Goal: Task Accomplishment & Management: Complete application form

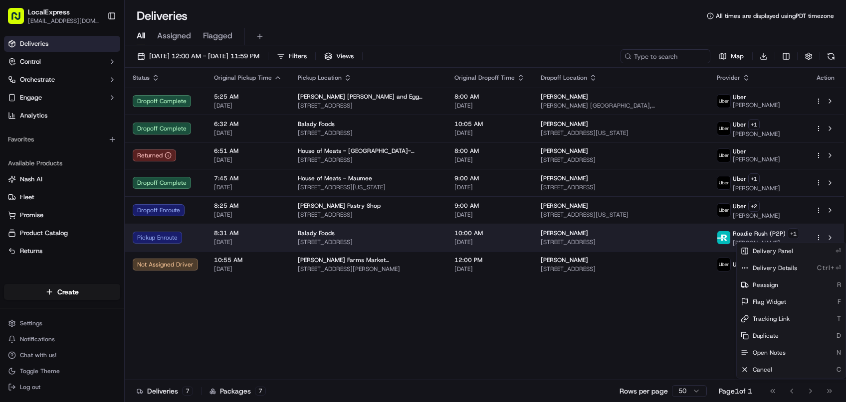
click at [817, 236] on html "LocalExpress georgek@localexpress.io Toggle Sidebar Deliveries Control Orchestr…" at bounding box center [423, 201] width 846 height 402
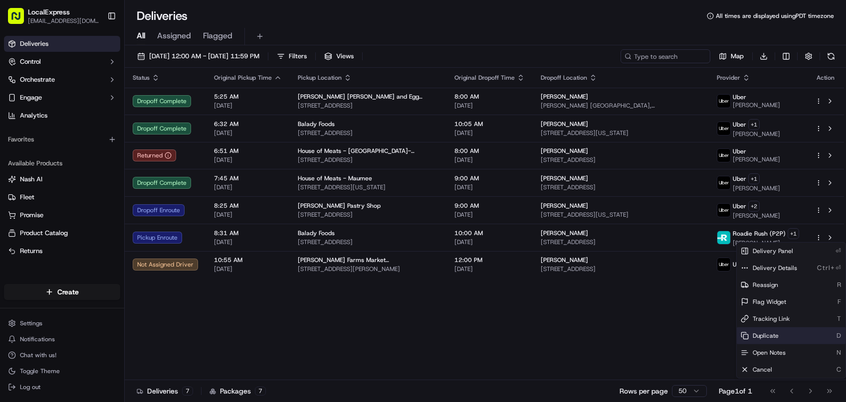
click at [780, 332] on div "Duplicate D" at bounding box center [790, 336] width 109 height 17
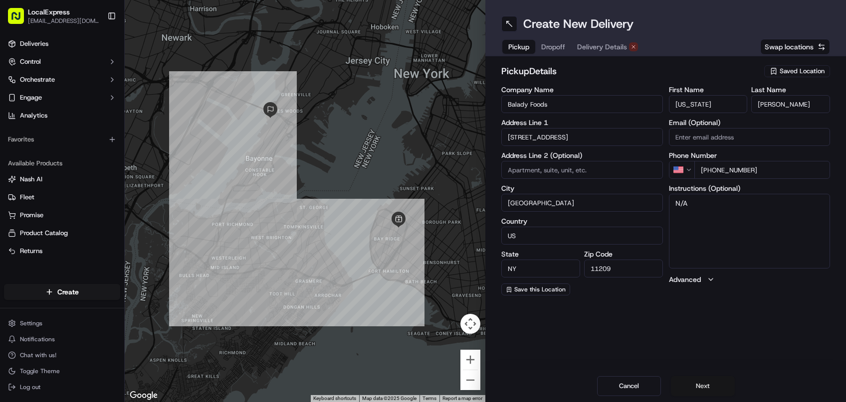
click at [701, 388] on button "Next" at bounding box center [703, 386] width 64 height 20
click at [568, 140] on input "[STREET_ADDRESS]" at bounding box center [582, 137] width 162 height 18
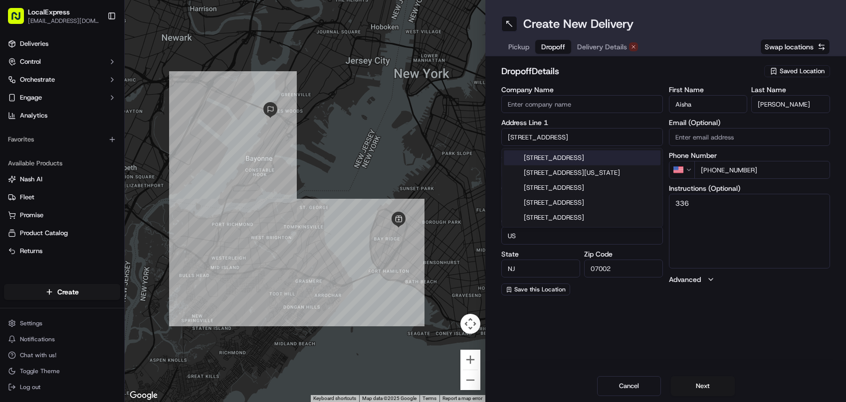
click at [568, 140] on input "[STREET_ADDRESS]" at bounding box center [582, 137] width 162 height 18
paste input "[STREET_ADDRESS],"
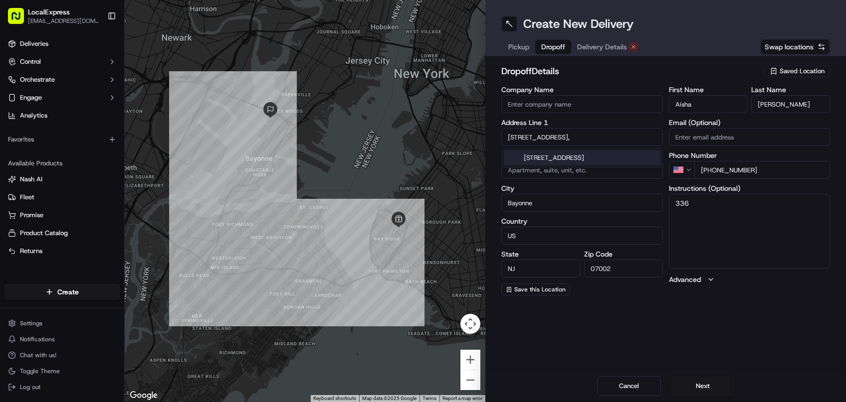
click at [579, 161] on div "[STREET_ADDRESS]" at bounding box center [582, 158] width 157 height 15
type input "[STREET_ADDRESS]"
type input "[GEOGRAPHIC_DATA]"
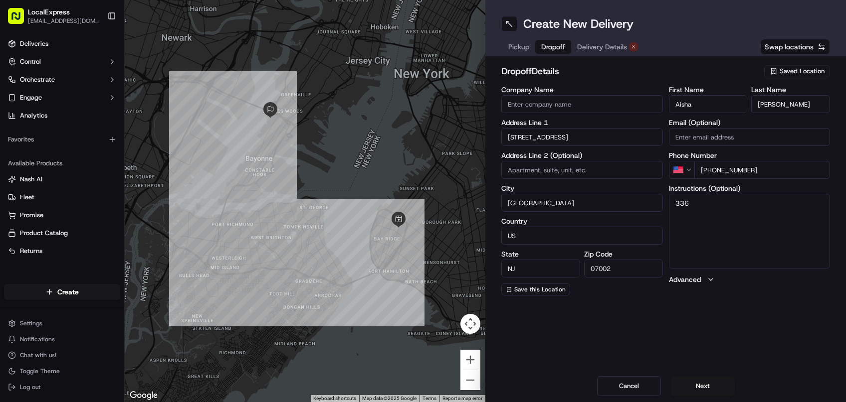
type input "07458"
type input "[STREET_ADDRESS]"
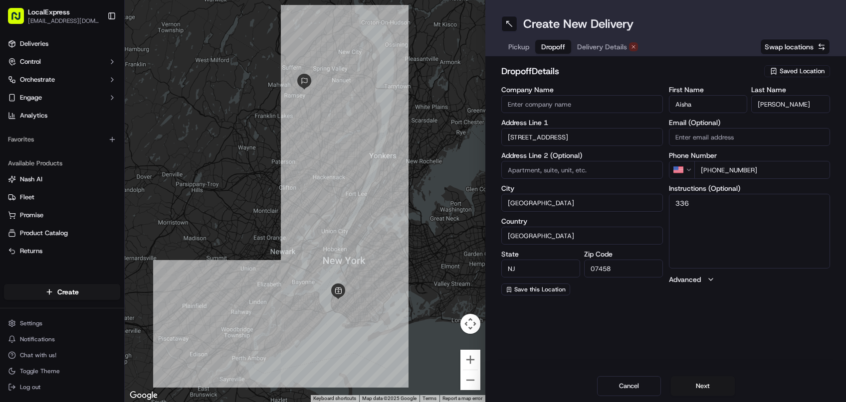
drag, startPoint x: 712, startPoint y: 169, endPoint x: 765, endPoint y: 171, distance: 53.9
click at [765, 171] on input "[PHONE_NUMBER]" at bounding box center [762, 170] width 136 height 18
paste input "[PHONE_NUMBER]"
type input "[PHONE_NUMBER]"
click at [709, 103] on input "Aisha" at bounding box center [708, 104] width 79 height 18
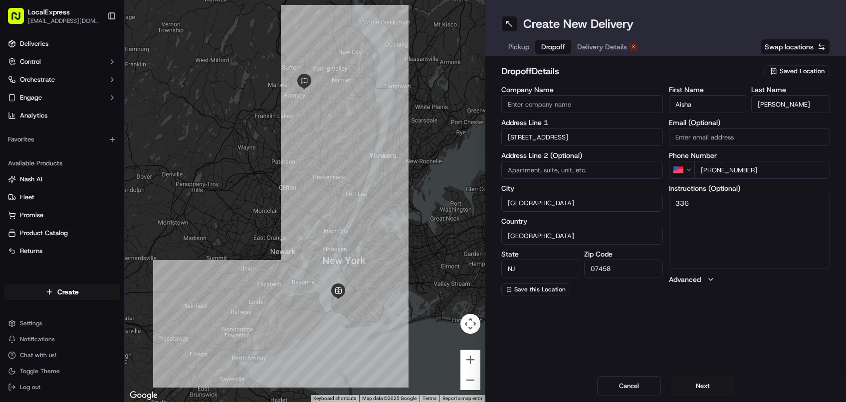
click at [709, 103] on input "Aisha" at bounding box center [708, 104] width 79 height 18
paste input "[PERSON_NAME]"
drag, startPoint x: 700, startPoint y: 111, endPoint x: 740, endPoint y: 109, distance: 40.9
click at [740, 109] on input "[PERSON_NAME]" at bounding box center [708, 104] width 79 height 18
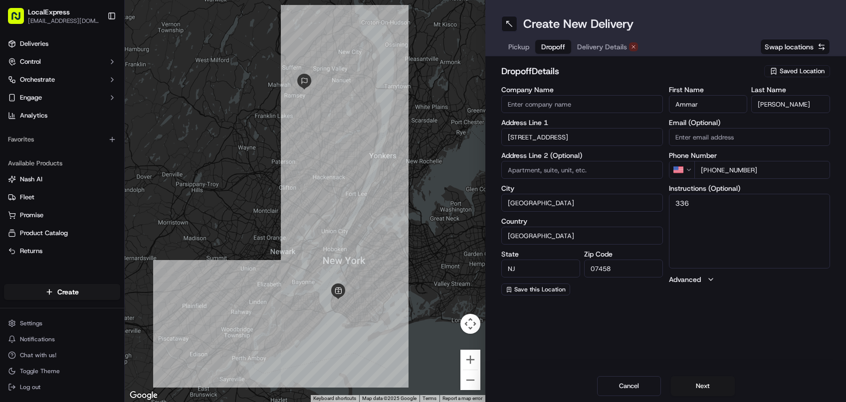
type input "Ammar"
click at [768, 109] on input "[PERSON_NAME]" at bounding box center [790, 104] width 79 height 18
paste input "[PERSON_NAME]"
click at [758, 107] on input "[PERSON_NAME]" at bounding box center [790, 104] width 79 height 18
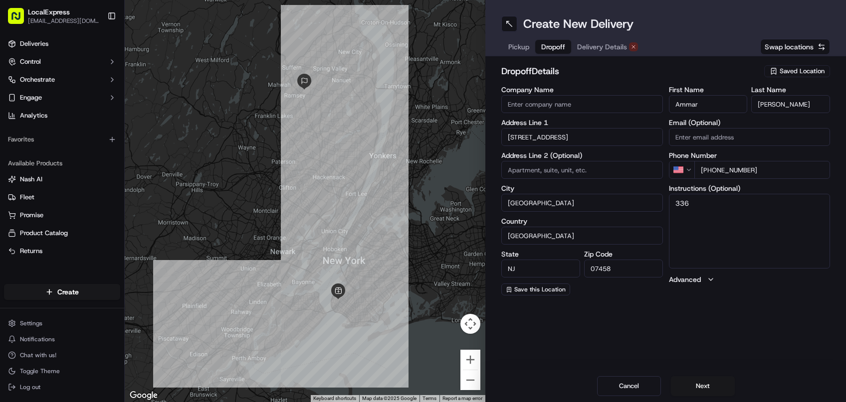
type input "[PERSON_NAME]"
click at [708, 106] on input "Ammar" at bounding box center [708, 104] width 79 height 18
click at [677, 105] on input "Ammar" at bounding box center [708, 104] width 79 height 18
type input "Ammar"
click at [722, 211] on textarea "336" at bounding box center [750, 231] width 162 height 75
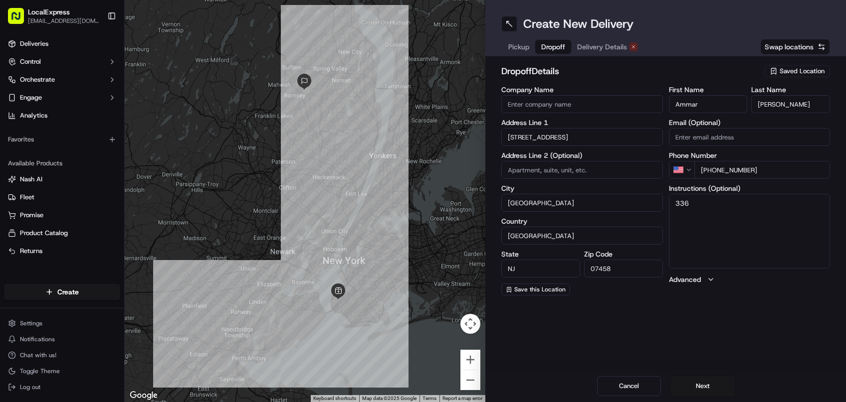
click at [722, 211] on textarea "336" at bounding box center [750, 231] width 162 height 75
click at [703, 383] on button "Next" at bounding box center [703, 386] width 64 height 20
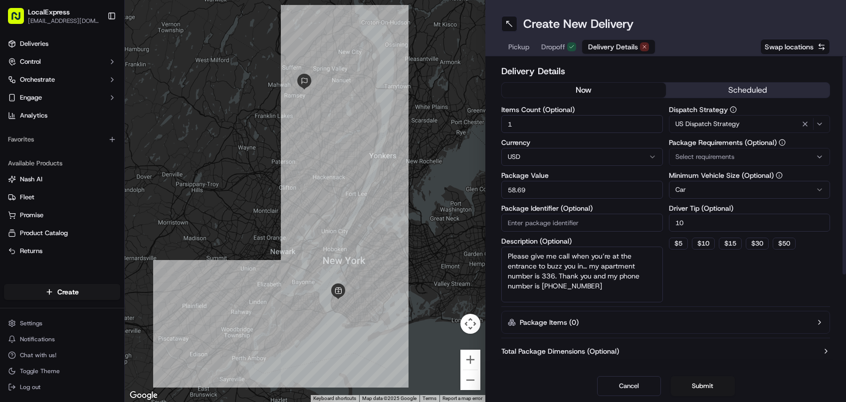
click at [631, 85] on button "now" at bounding box center [584, 90] width 164 height 15
click at [580, 276] on textarea "Please give me call when you’re at the entrance to buzz you in… my apartment nu…" at bounding box center [582, 275] width 162 height 56
paste textarea "587.61"
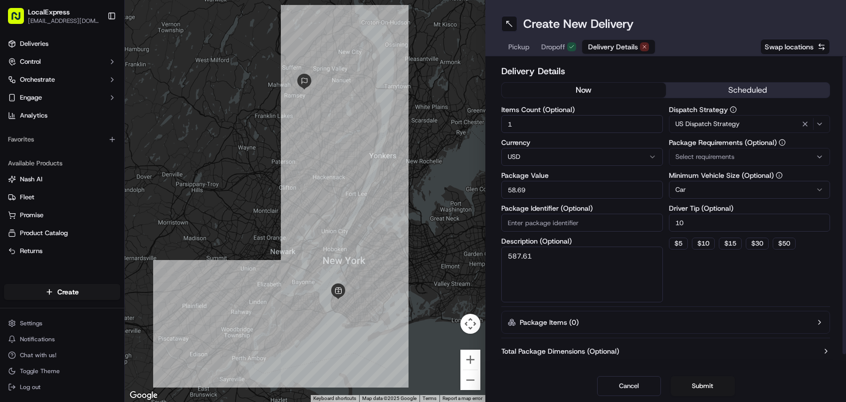
type textarea "Please give me call when you’re at the entrance to buzz you in… my apartment nu…"
click at [551, 186] on input "58.69" at bounding box center [582, 190] width 162 height 18
paste input "7.61"
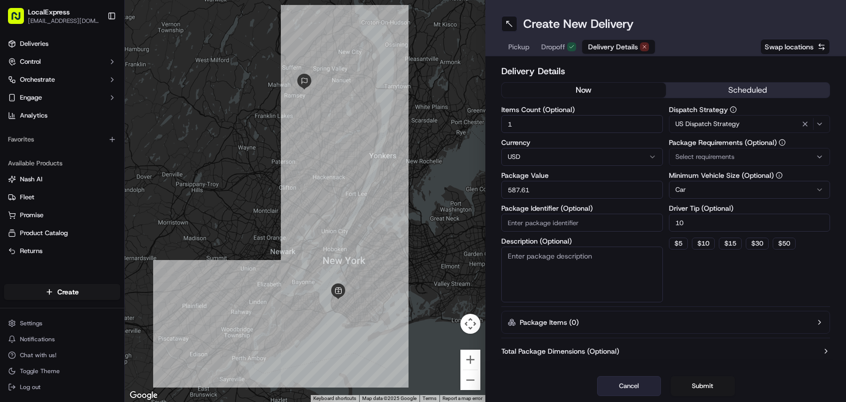
type input "587.61"
click at [731, 219] on input "10" at bounding box center [750, 223] width 162 height 18
paste input "29.38"
type input "29.38"
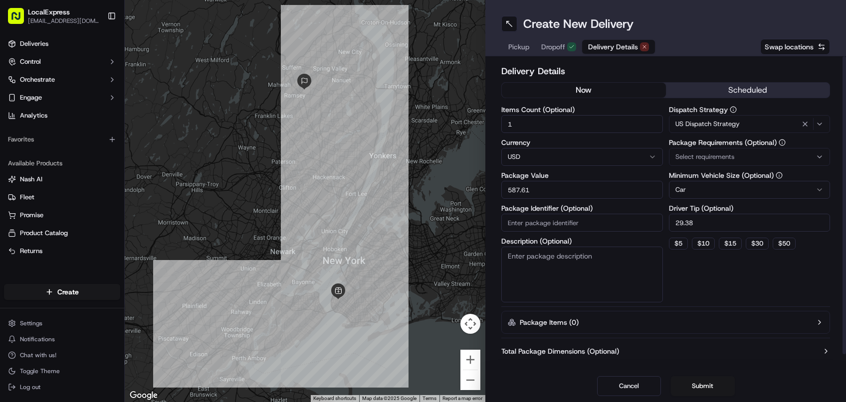
click at [723, 282] on div "Dispatch Strategy US Dispatch Strategy Package Requirements (Optional) Select r…" at bounding box center [750, 204] width 162 height 196
click at [767, 195] on html "LocalExpress [EMAIL_ADDRESS][DOMAIN_NAME] Toggle Sidebar Deliveries Control Orc…" at bounding box center [423, 201] width 846 height 402
click at [725, 279] on div "Dispatch Strategy US Dispatch Strategy Package Requirements (Optional) Select r…" at bounding box center [750, 204] width 162 height 196
click at [603, 91] on button "now" at bounding box center [584, 90] width 164 height 15
click at [702, 388] on button "Submit" at bounding box center [703, 386] width 64 height 20
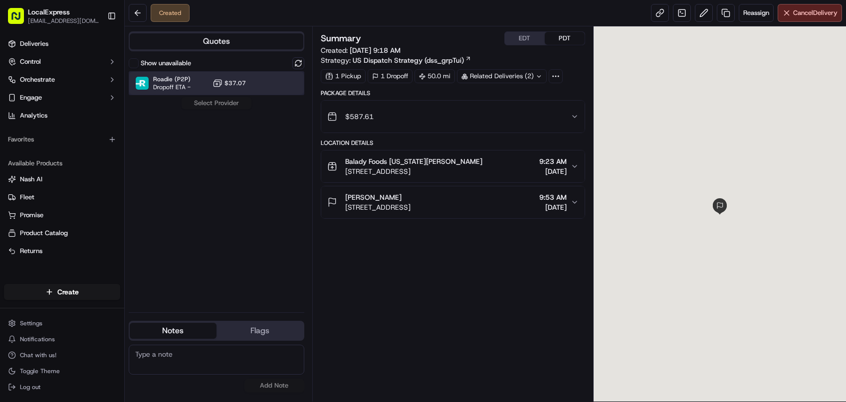
click at [262, 88] on div "Roadie (P2P) Dropoff ETA - $37.07" at bounding box center [217, 83] width 176 height 24
click at [234, 102] on button "Assign Provider" at bounding box center [216, 103] width 71 height 12
